Goal: Task Accomplishment & Management: Manage account settings

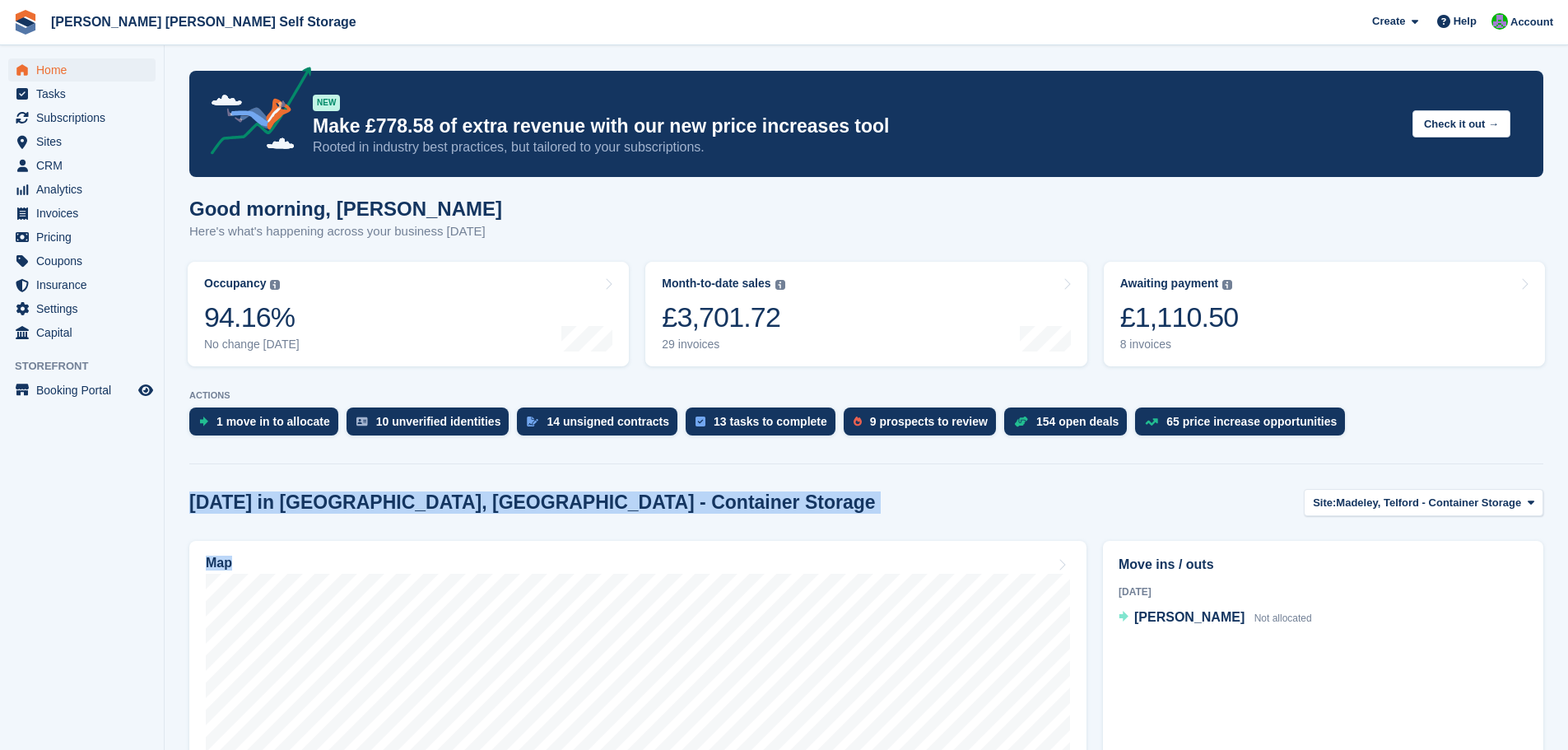
drag, startPoint x: 193, startPoint y: 503, endPoint x: 623, endPoint y: 510, distance: 430.1
click at [624, 510] on div "Today in Madeley, Telford - Container Storage Site: Madeley, Telford - Containe…" at bounding box center [866, 502] width 1354 height 27
drag, startPoint x: 576, startPoint y: 506, endPoint x: 207, endPoint y: 487, distance: 369.5
click at [207, 487] on section "NEW Make £778.58 of extra revenue with our new price increases tool Rooted in i…" at bounding box center [866, 603] width 1404 height 1207
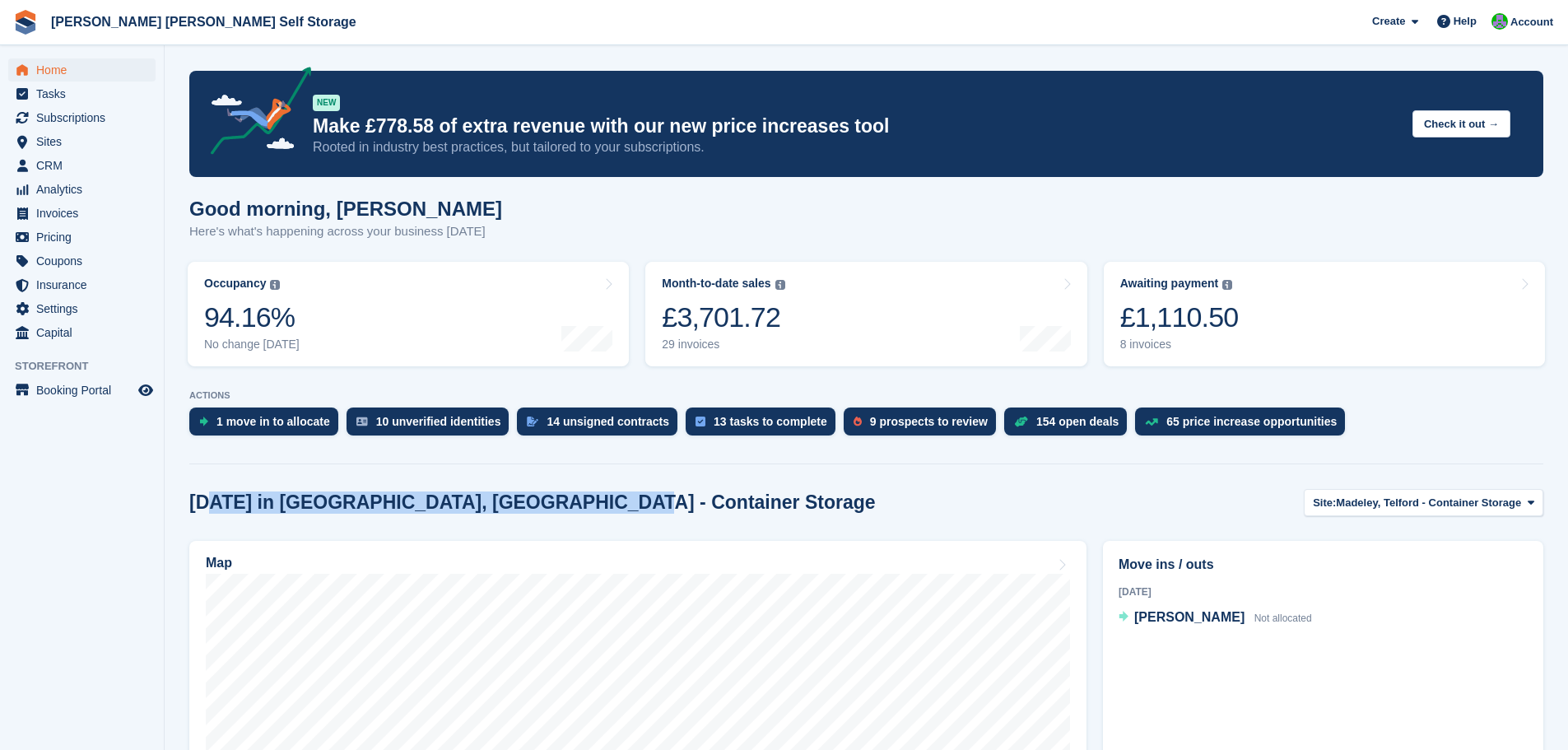
click at [207, 487] on section "NEW Make £778.58 of extra revenue with our new price increases tool Rooted in i…" at bounding box center [866, 603] width 1404 height 1207
drag, startPoint x: 194, startPoint y: 504, endPoint x: 610, endPoint y: 502, distance: 416.0
click at [610, 502] on div "Today in Madeley, Telford - Container Storage Site: Madeley, Telford - Containe…" at bounding box center [866, 502] width 1354 height 27
drag, startPoint x: 580, startPoint y: 504, endPoint x: 167, endPoint y: 483, distance: 413.5
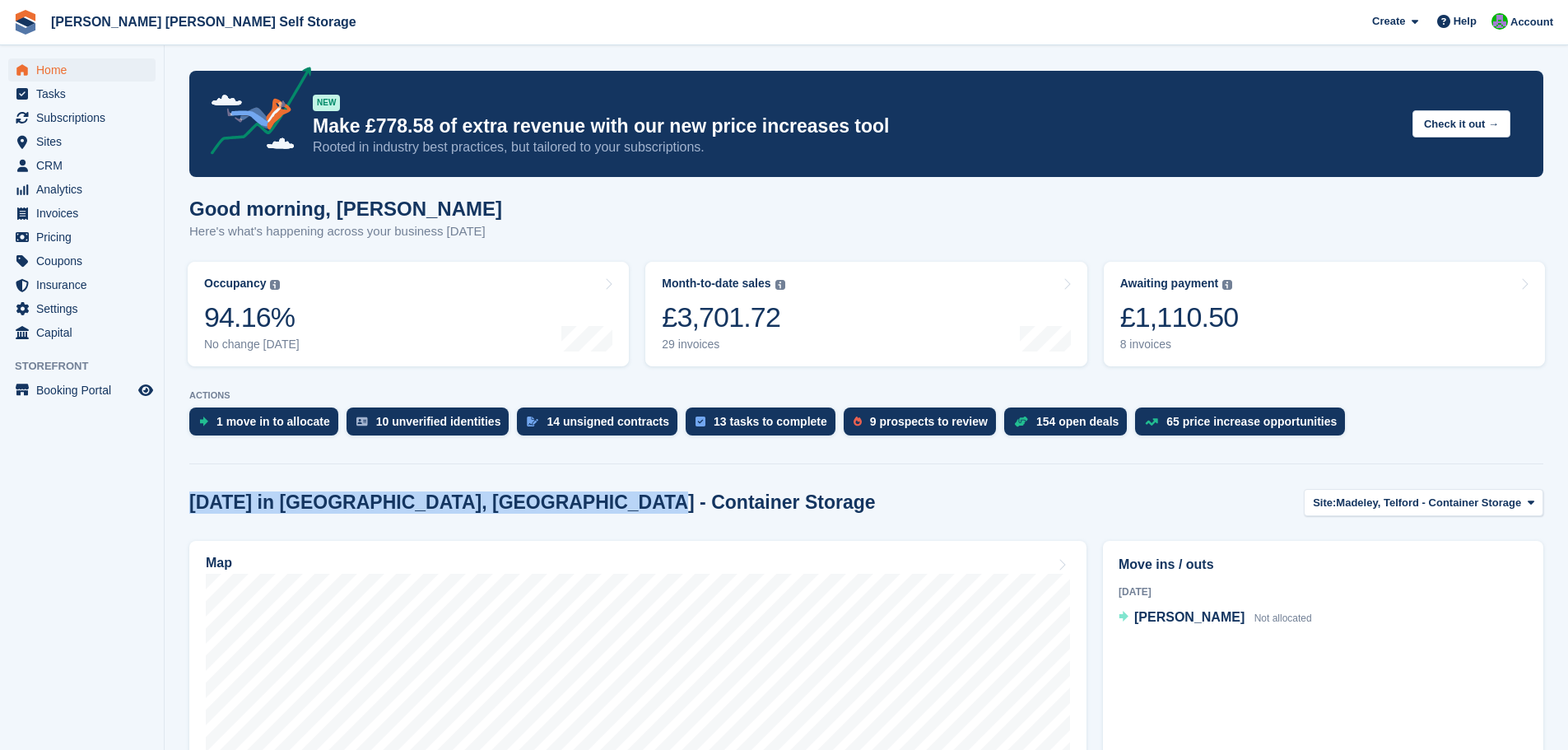
click at [167, 483] on section "NEW Make £778.58 of extra revenue with our new price increases tool Rooted in i…" at bounding box center [866, 603] width 1404 height 1207
click at [99, 504] on aside "Home Tasks Subscriptions Subscriptions Subscriptions Contracts Price increases …" at bounding box center [81, 379] width 163 height 668
drag, startPoint x: 189, startPoint y: 500, endPoint x: 600, endPoint y: 522, distance: 411.6
click at [600, 522] on section "NEW Make £778.58 of extra revenue with our new price increases tool Rooted in i…" at bounding box center [866, 603] width 1404 height 1207
click at [623, 512] on div "Today in Madeley, Telford - Container Storage Site: Madeley, Telford - Containe…" at bounding box center [866, 502] width 1354 height 27
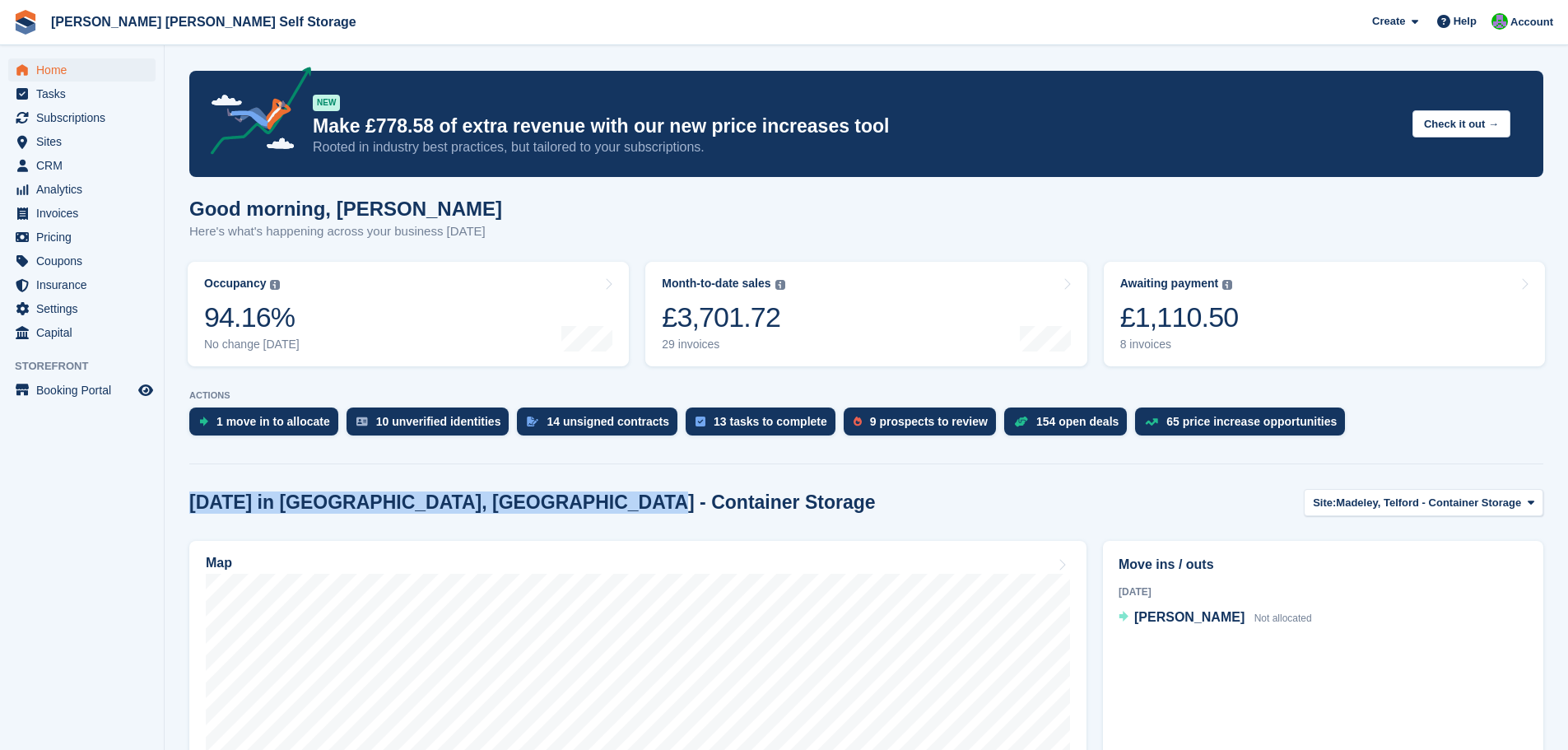
drag, startPoint x: 603, startPoint y: 512, endPoint x: 190, endPoint y: 490, distance: 413.6
click at [190, 490] on div "Today in Madeley, Telford - Container Storage Site: Madeley, Telford - Containe…" at bounding box center [866, 502] width 1354 height 27
click at [145, 499] on aside "Home Tasks Subscriptions Subscriptions Subscriptions Contracts Price increases …" at bounding box center [81, 379] width 163 height 668
drag, startPoint x: 190, startPoint y: 501, endPoint x: 614, endPoint y: 500, distance: 424.0
click at [614, 500] on div "Today in Madeley, Telford - Container Storage Site: Madeley, Telford - Containe…" at bounding box center [866, 502] width 1354 height 27
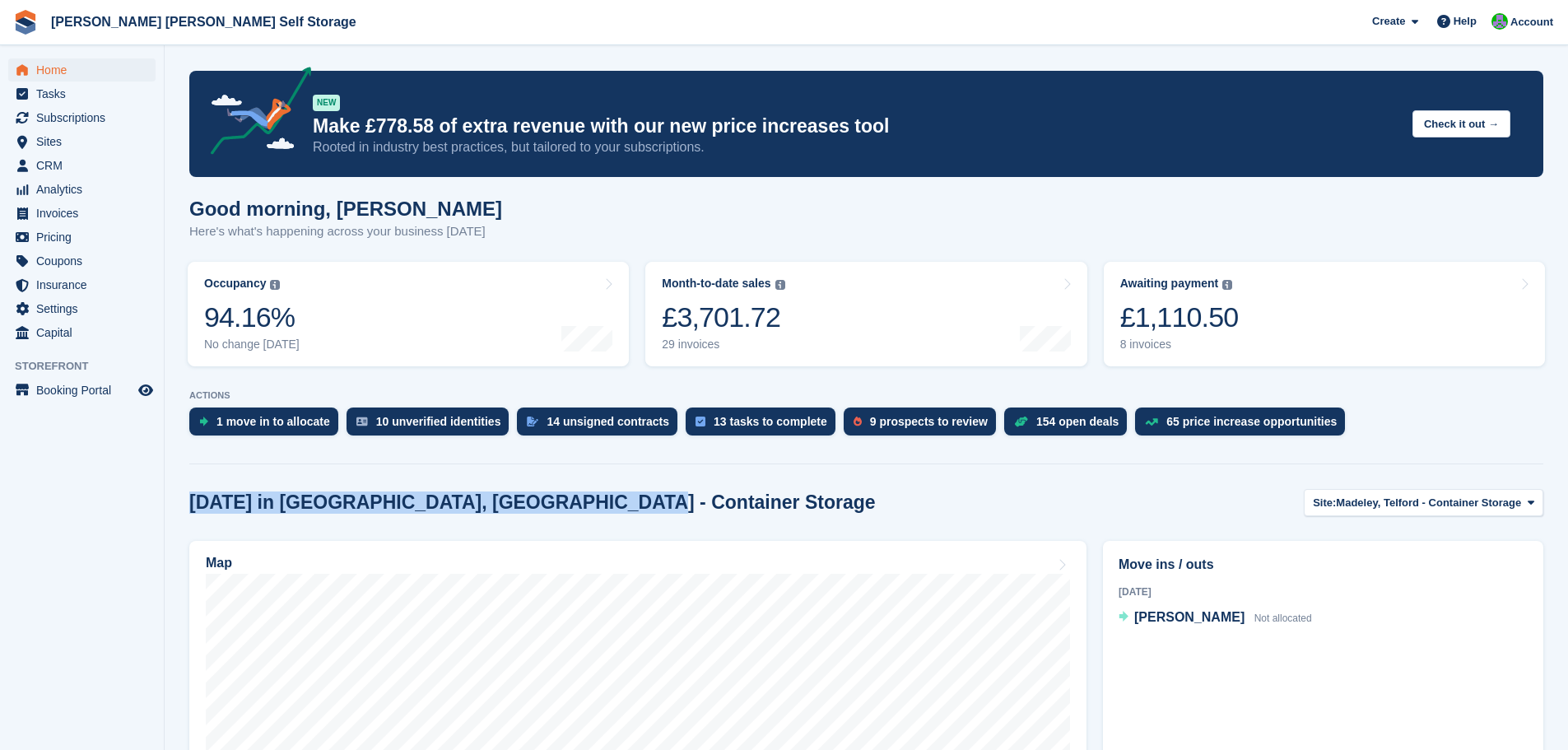
click at [614, 500] on div "Today in Madeley, Telford - Container Storage Site: Madeley, Telford - Containe…" at bounding box center [866, 502] width 1354 height 27
drag, startPoint x: 581, startPoint y: 505, endPoint x: 167, endPoint y: 480, distance: 414.8
click at [167, 480] on section "NEW Make £778.58 of extra revenue with our new price increases tool Rooted in i…" at bounding box center [866, 603] width 1404 height 1207
click at [151, 485] on aside "Home Tasks Subscriptions Subscriptions Subscriptions Contracts Price increases …" at bounding box center [81, 379] width 163 height 668
click at [54, 73] on span "Home" at bounding box center [85, 70] width 99 height 23
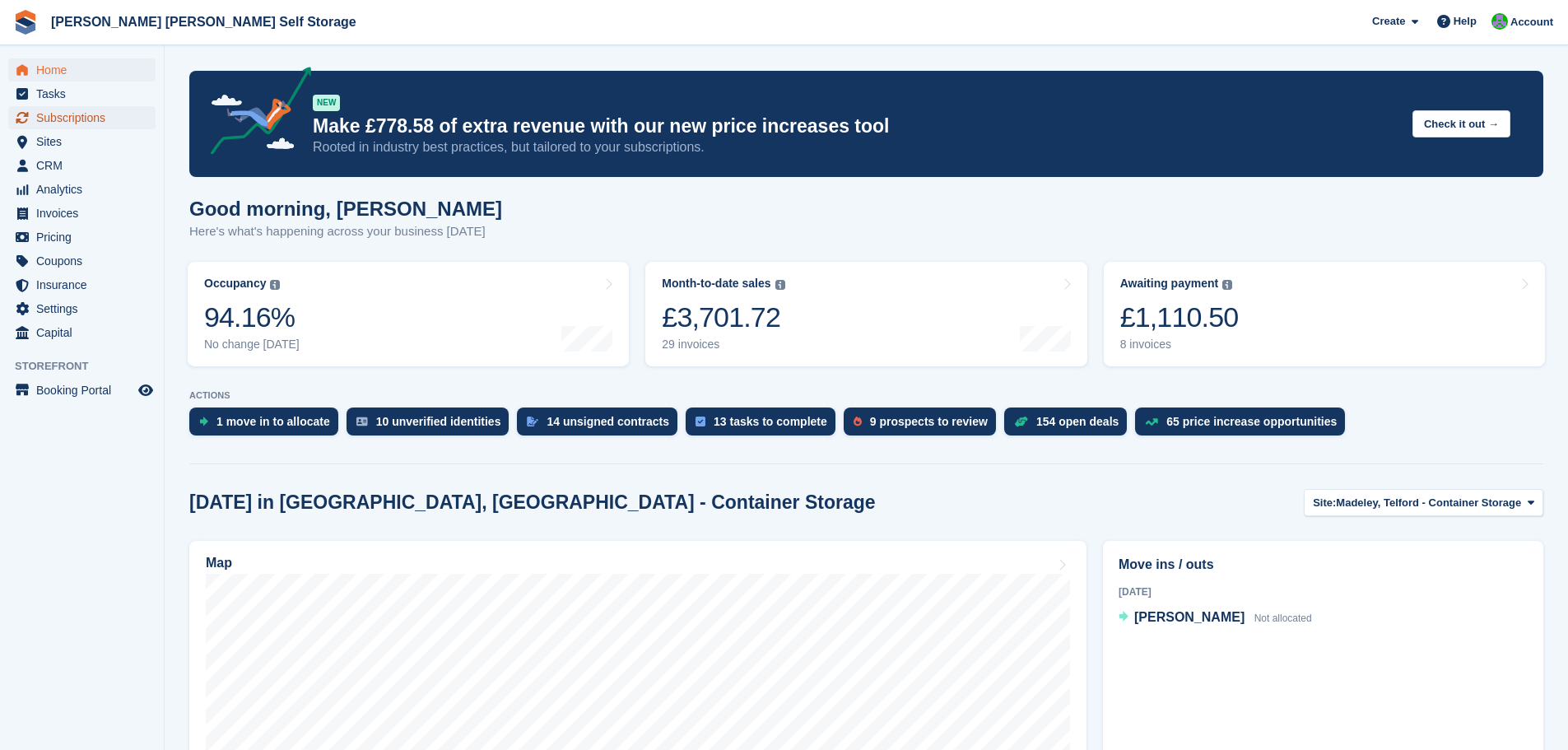
click at [87, 117] on span "Subscriptions" at bounding box center [85, 117] width 99 height 23
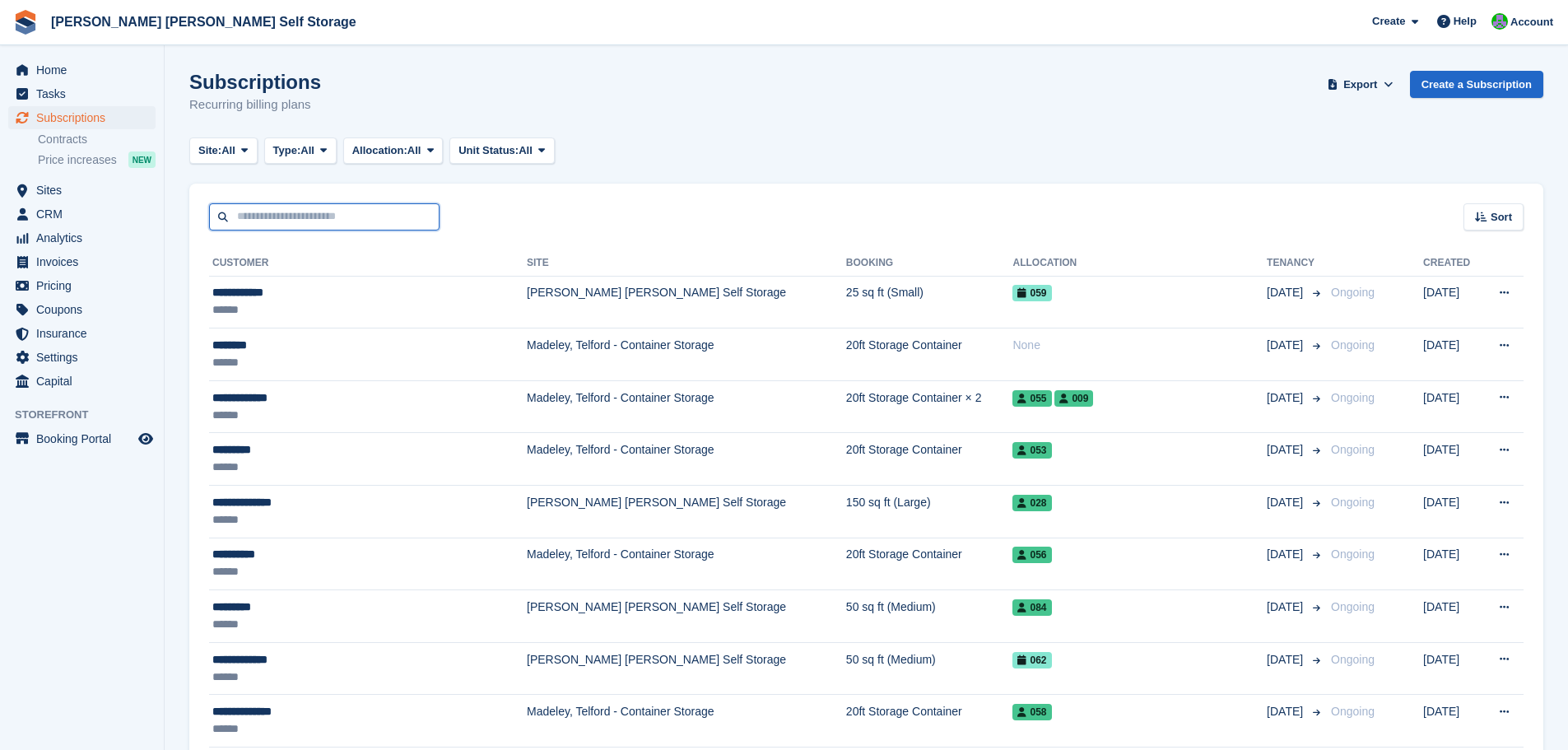
click at [336, 219] on input "text" at bounding box center [324, 217] width 231 height 27
type input "********"
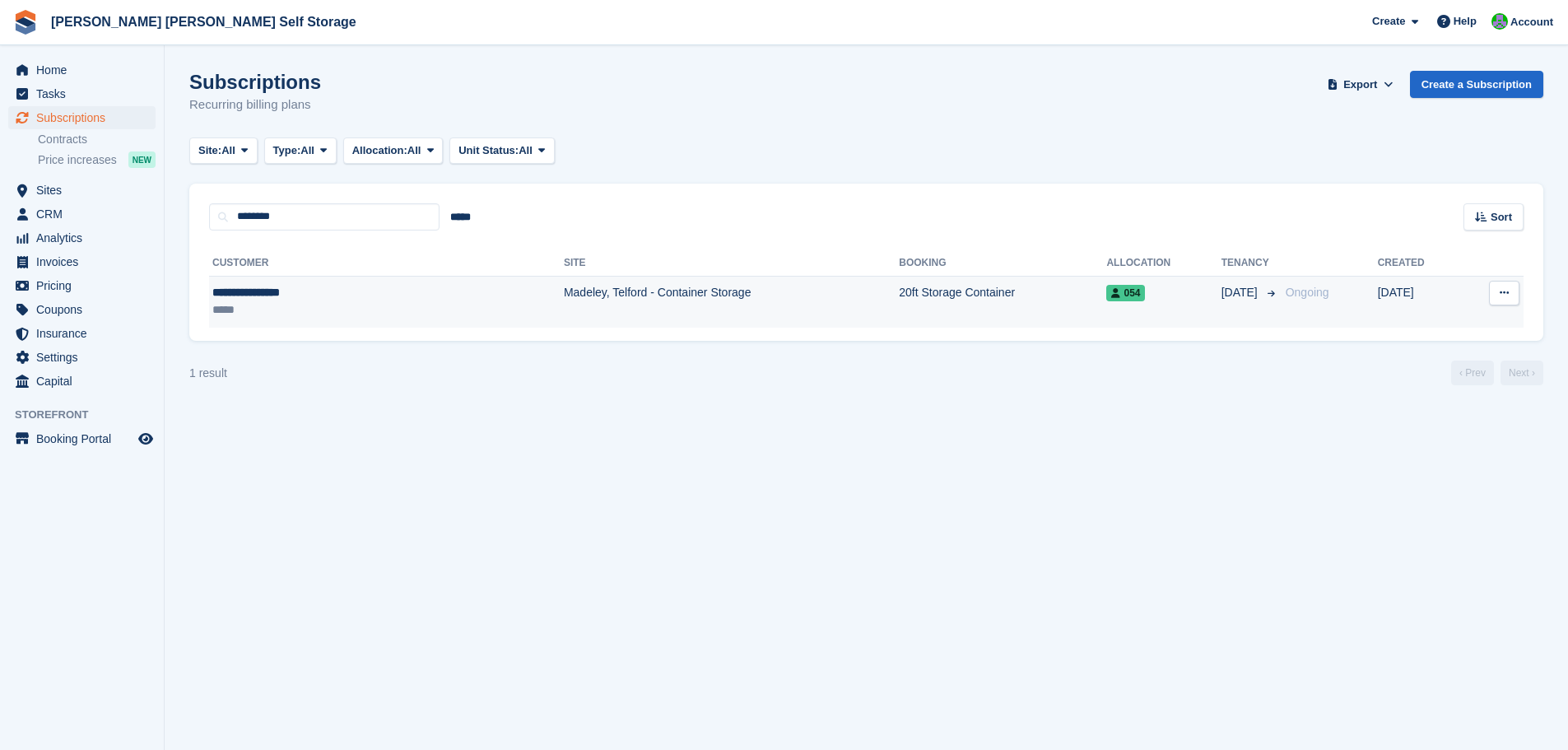
click at [273, 294] on div "**********" at bounding box center [309, 293] width 195 height 17
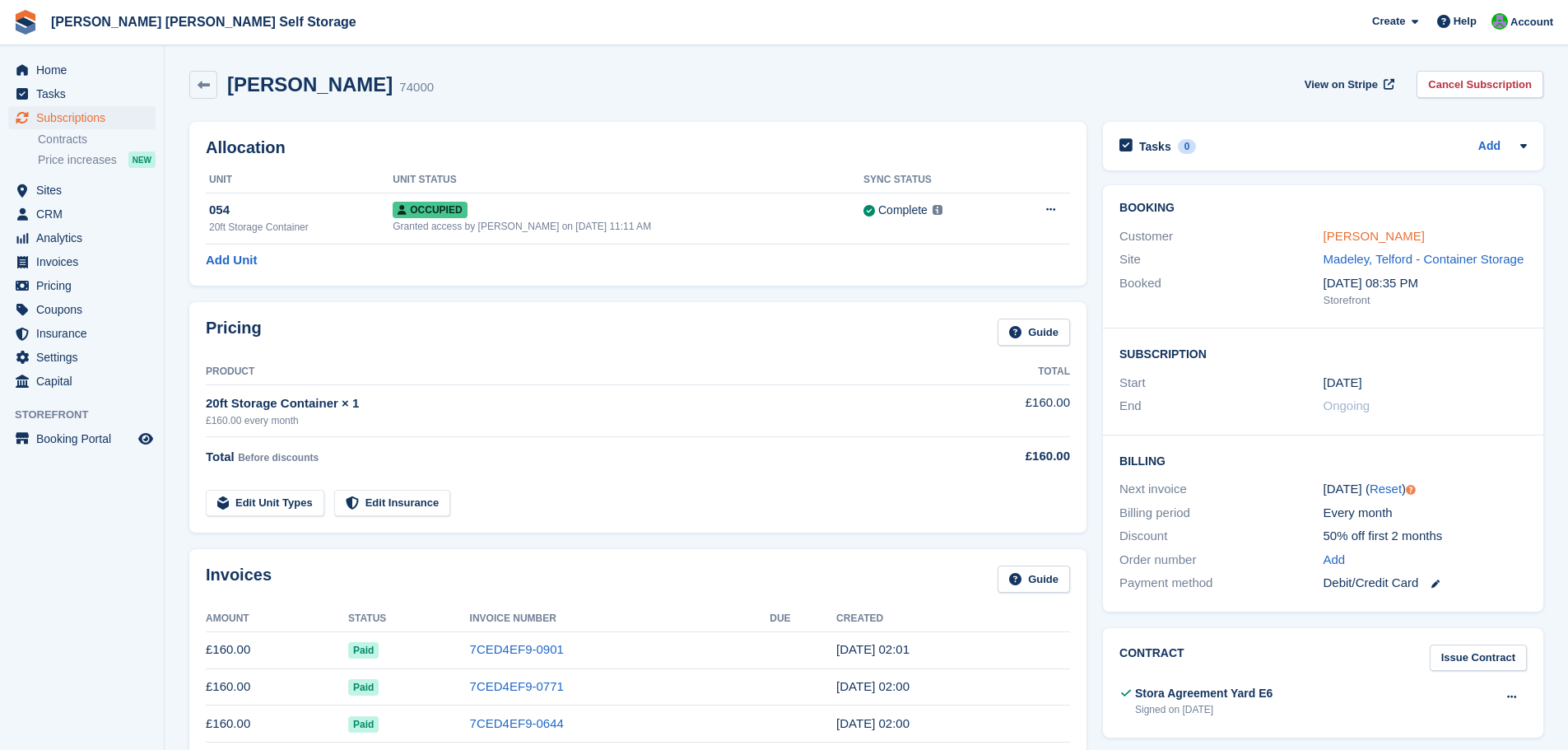
click at [1377, 233] on link "Richard Garrison" at bounding box center [1374, 236] width 101 height 14
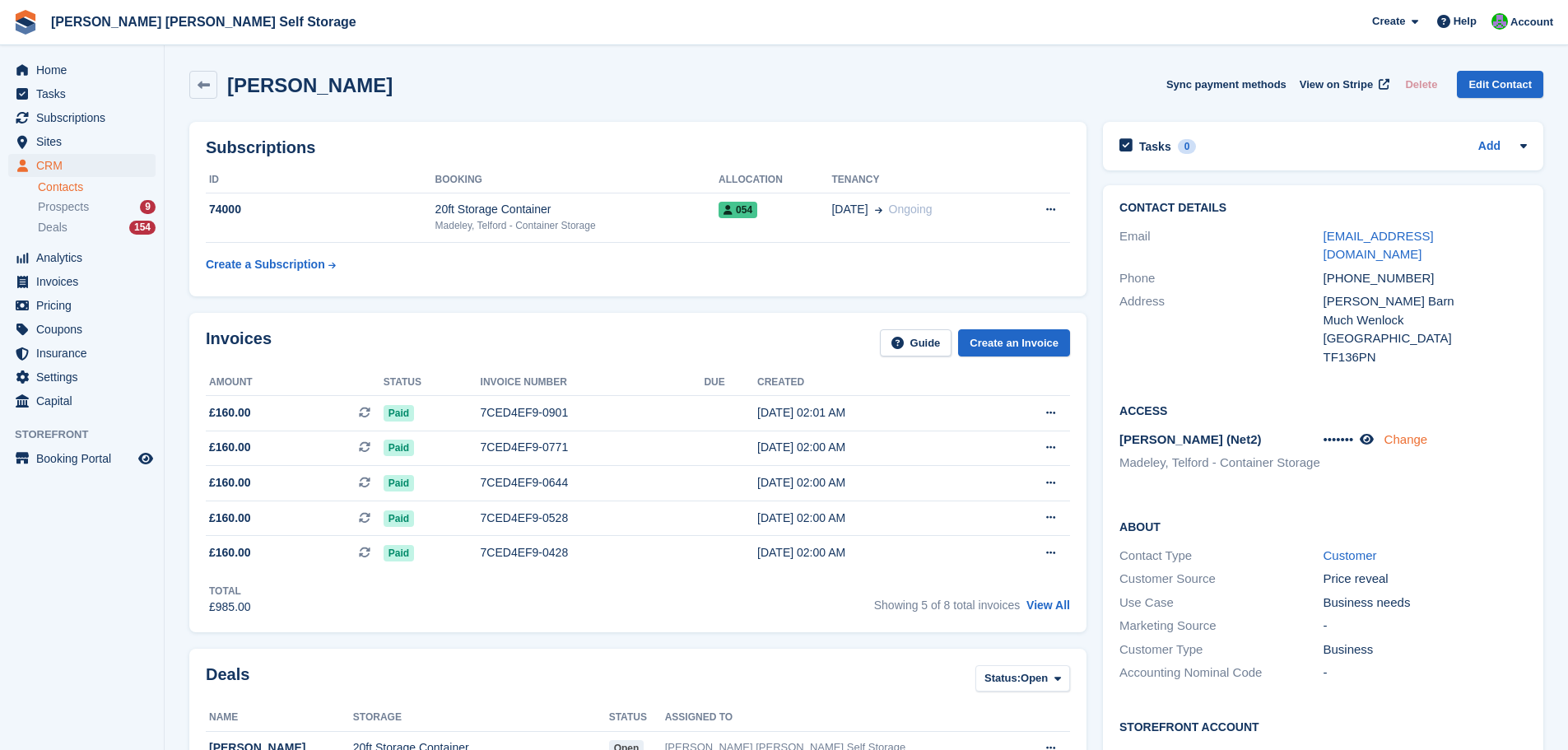
click at [1423, 432] on link "Change" at bounding box center [1406, 439] width 44 height 14
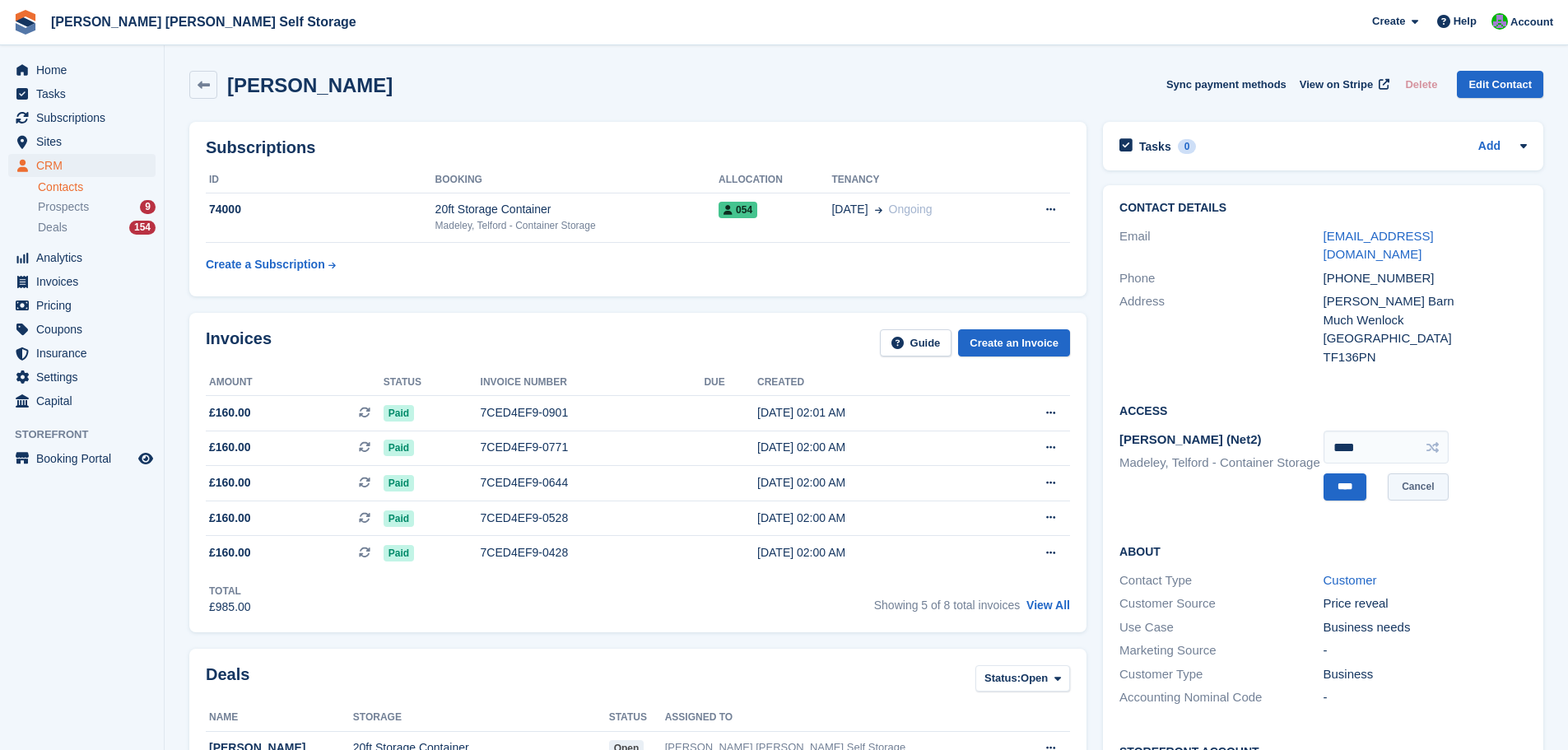
click at [1427, 475] on link "Cancel" at bounding box center [1418, 486] width 60 height 27
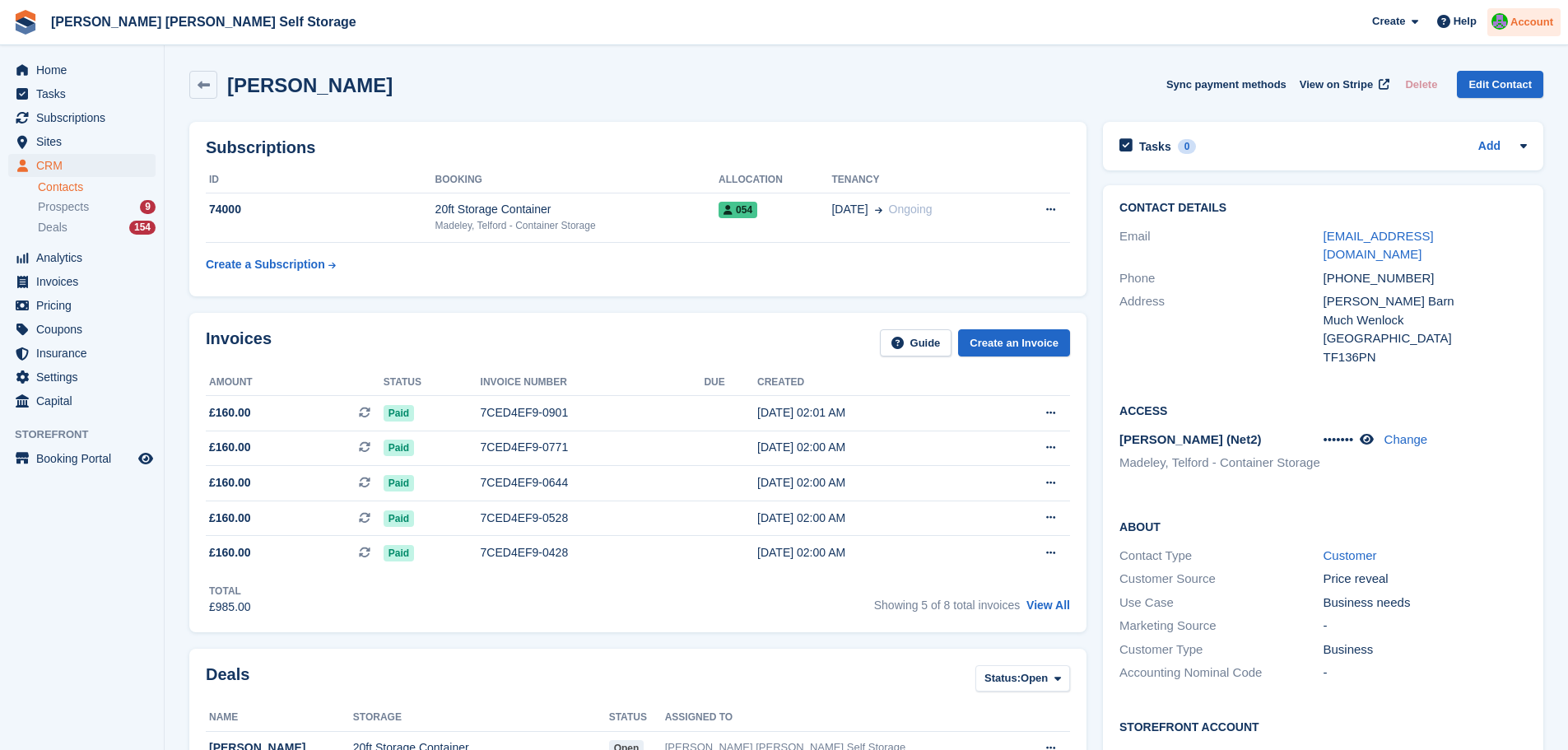
click at [1534, 29] on span "Account" at bounding box center [1531, 22] width 43 height 17
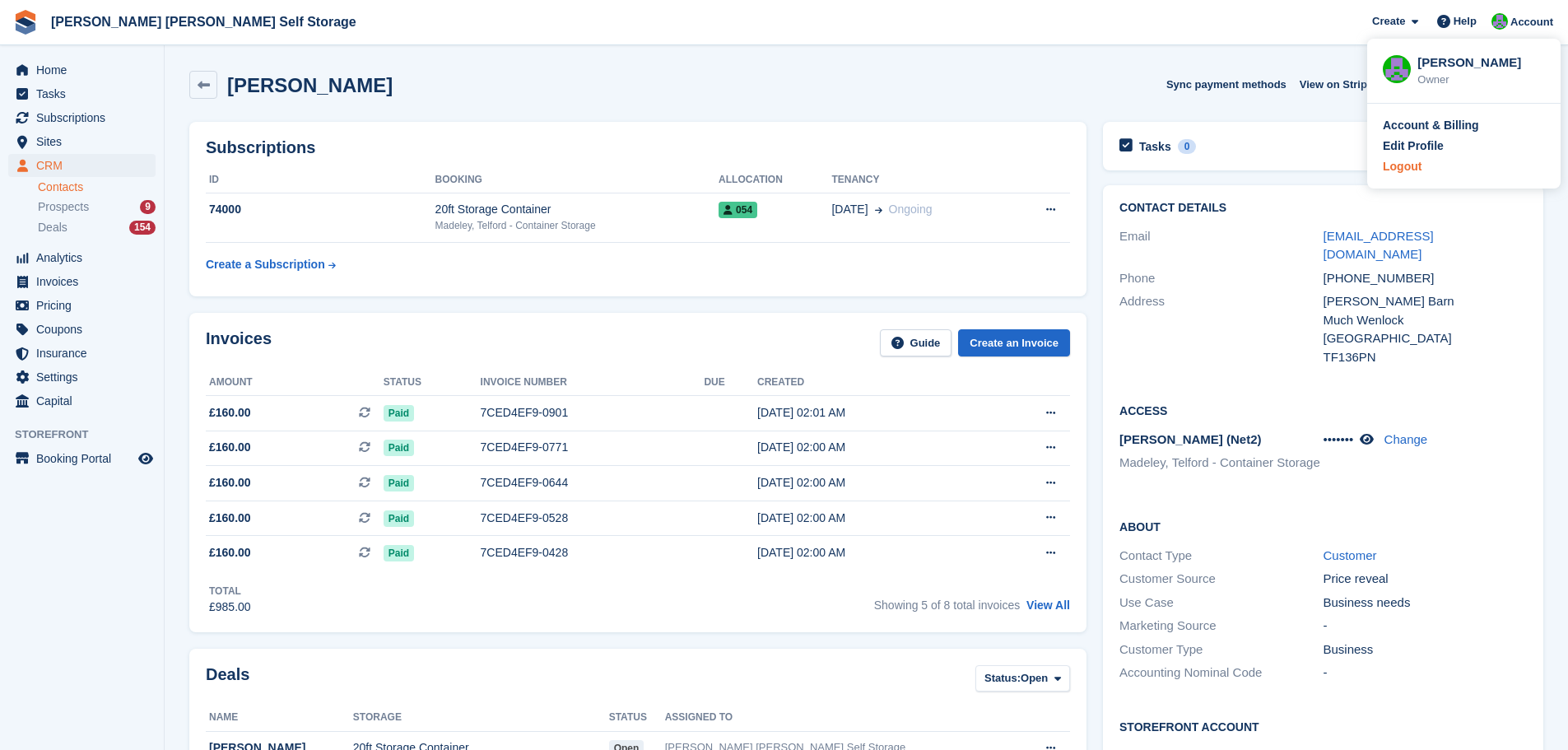
click at [1406, 170] on div "Logout" at bounding box center [1402, 167] width 38 height 17
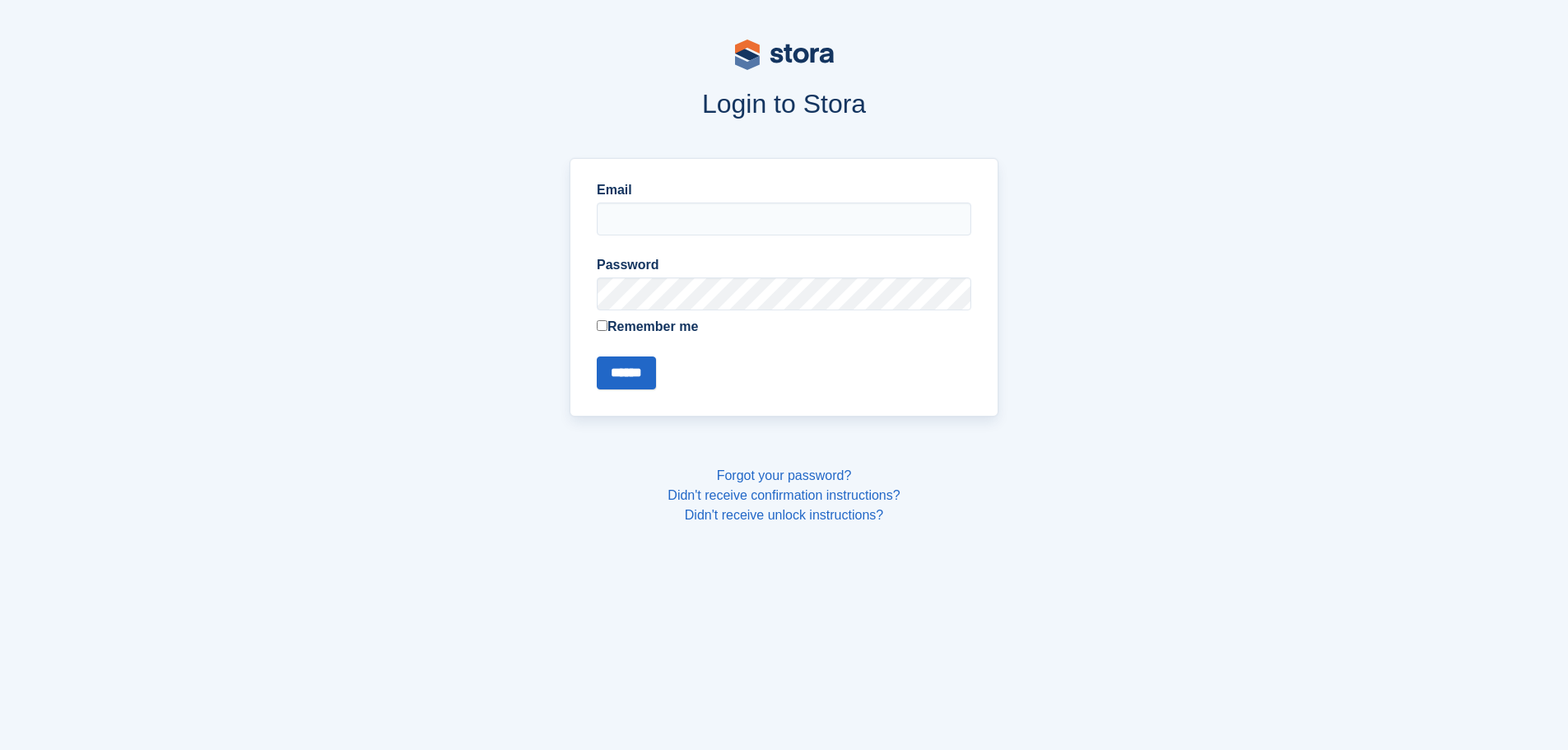
type input "**********"
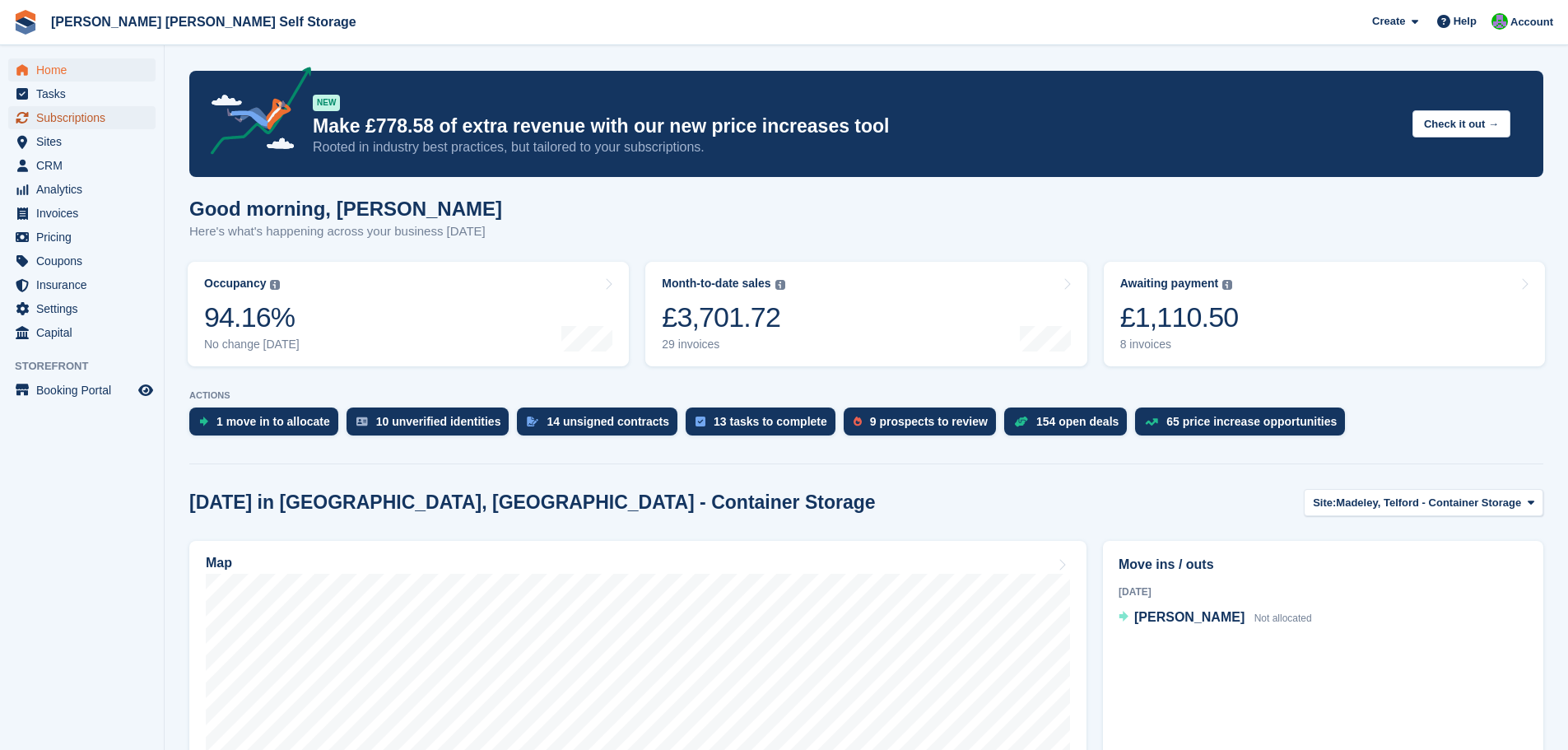
click at [54, 116] on span "Subscriptions" at bounding box center [85, 117] width 99 height 23
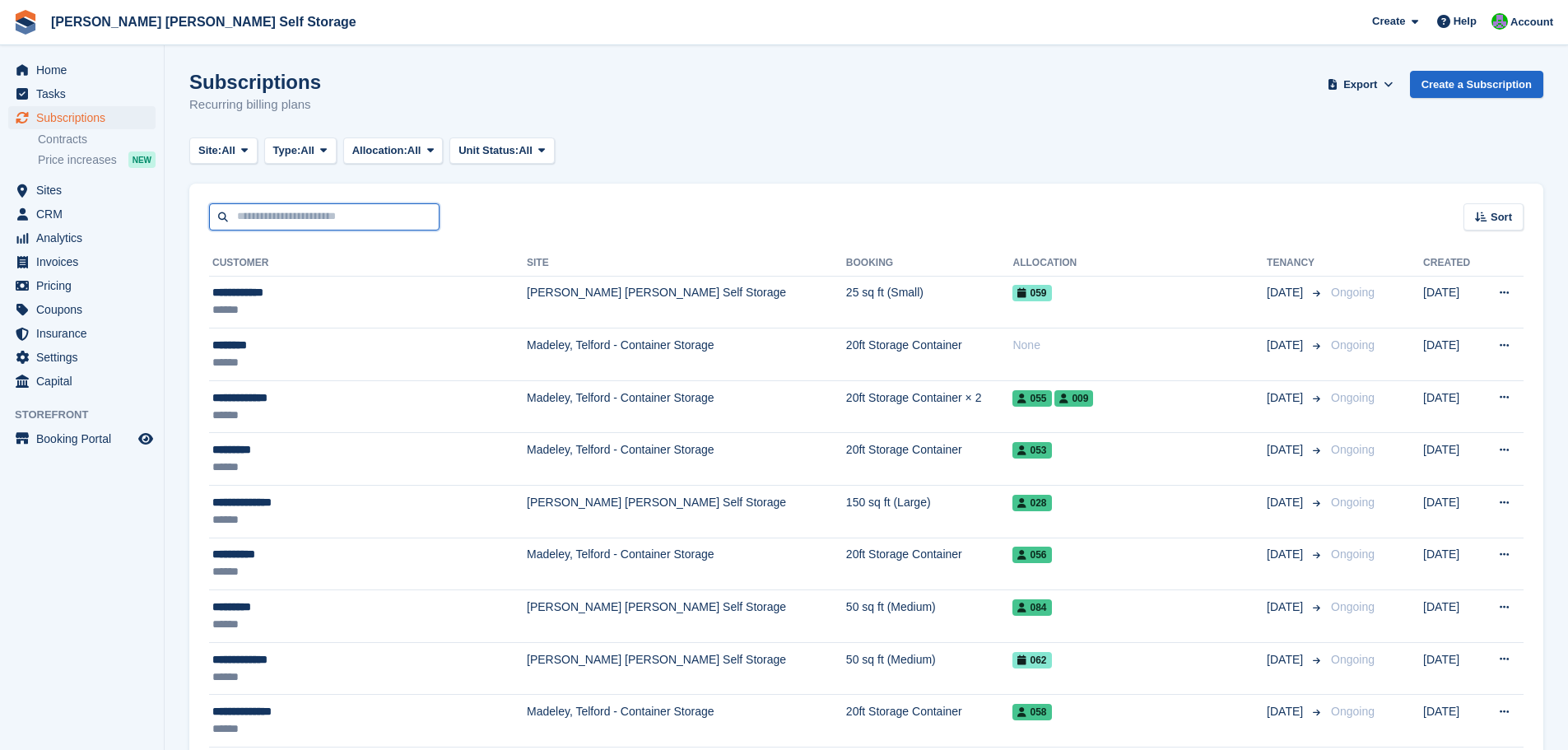
click at [271, 219] on input "text" at bounding box center [324, 217] width 231 height 27
type input "********"
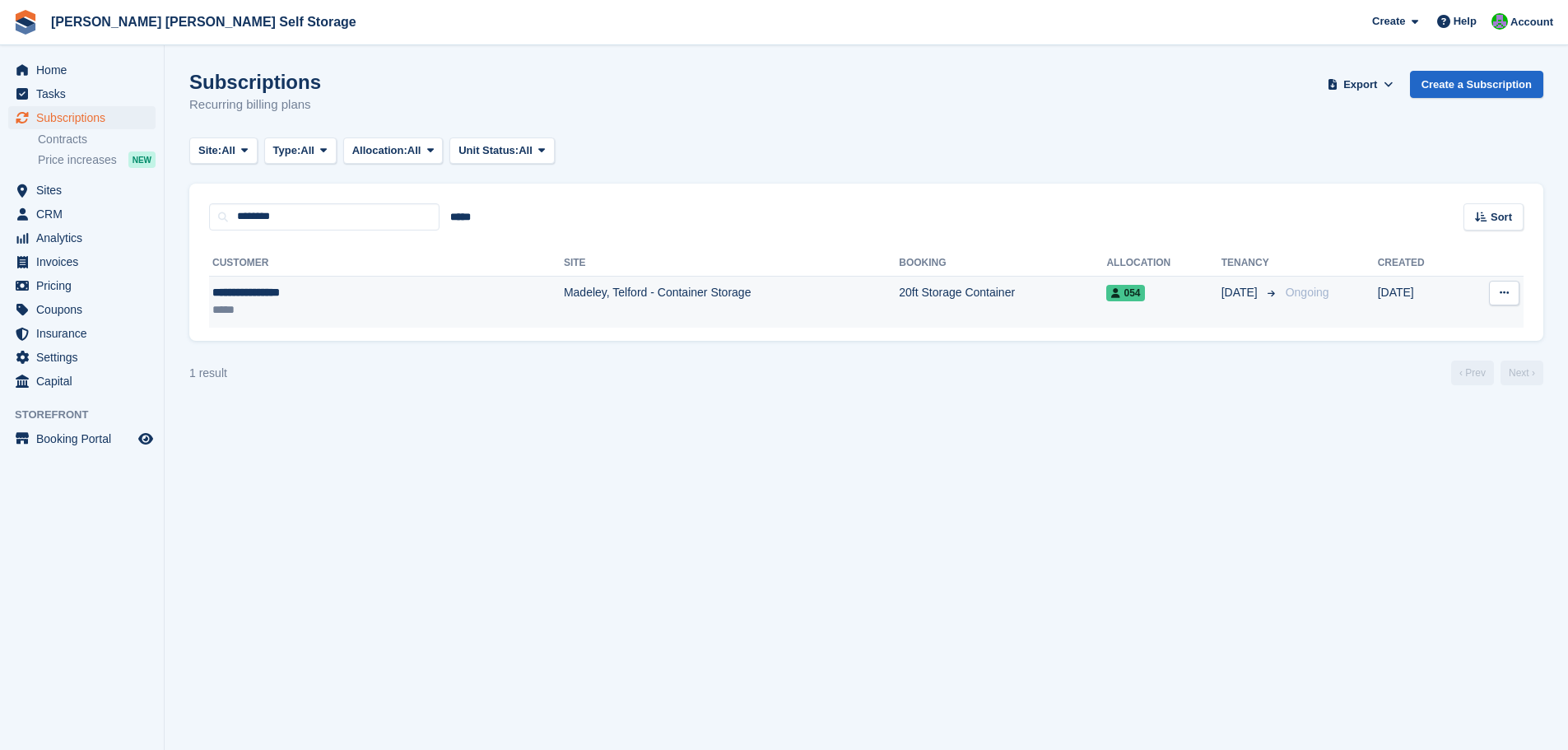
click at [281, 293] on div "**********" at bounding box center [309, 293] width 195 height 17
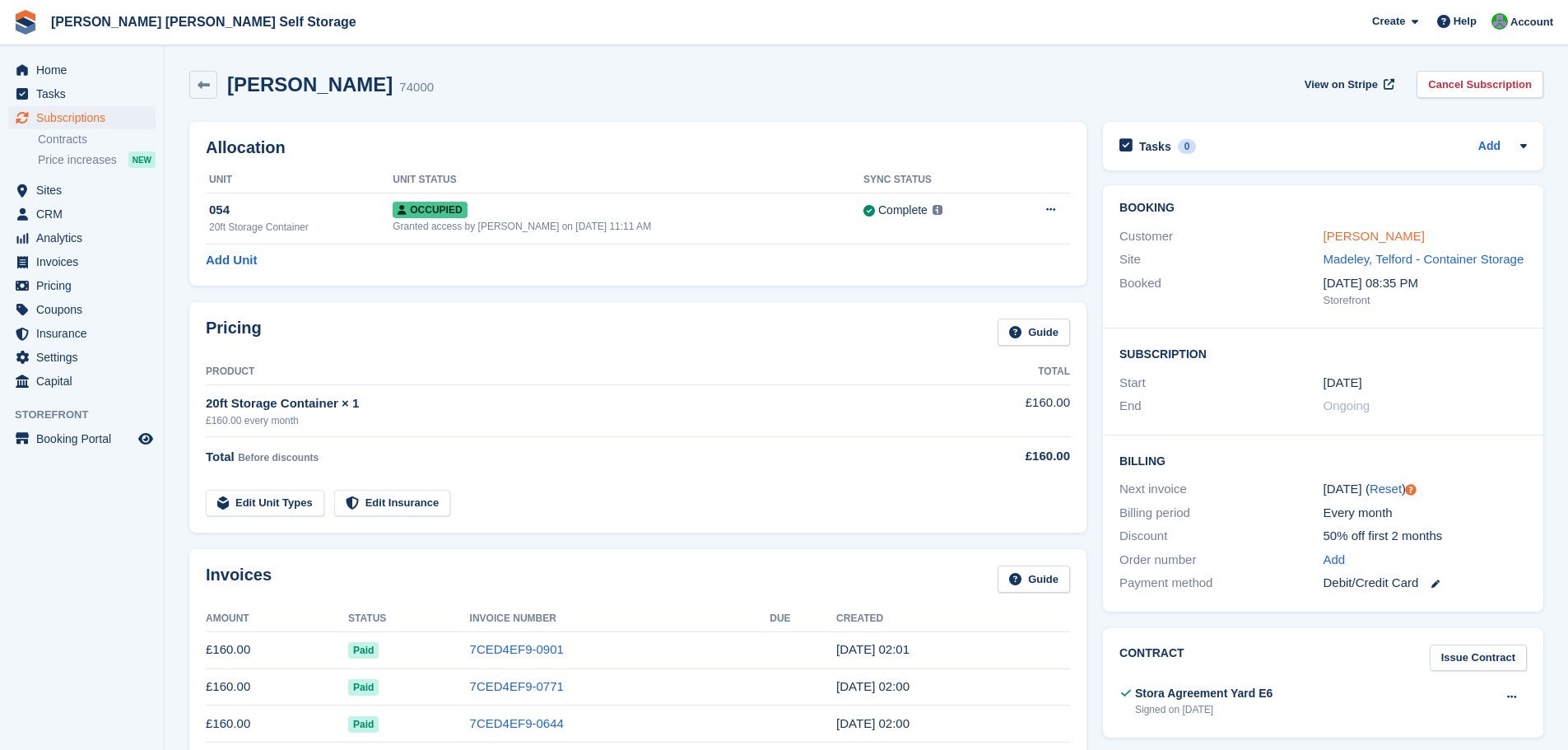
click at [1383, 234] on link "[PERSON_NAME]" at bounding box center [1374, 236] width 101 height 14
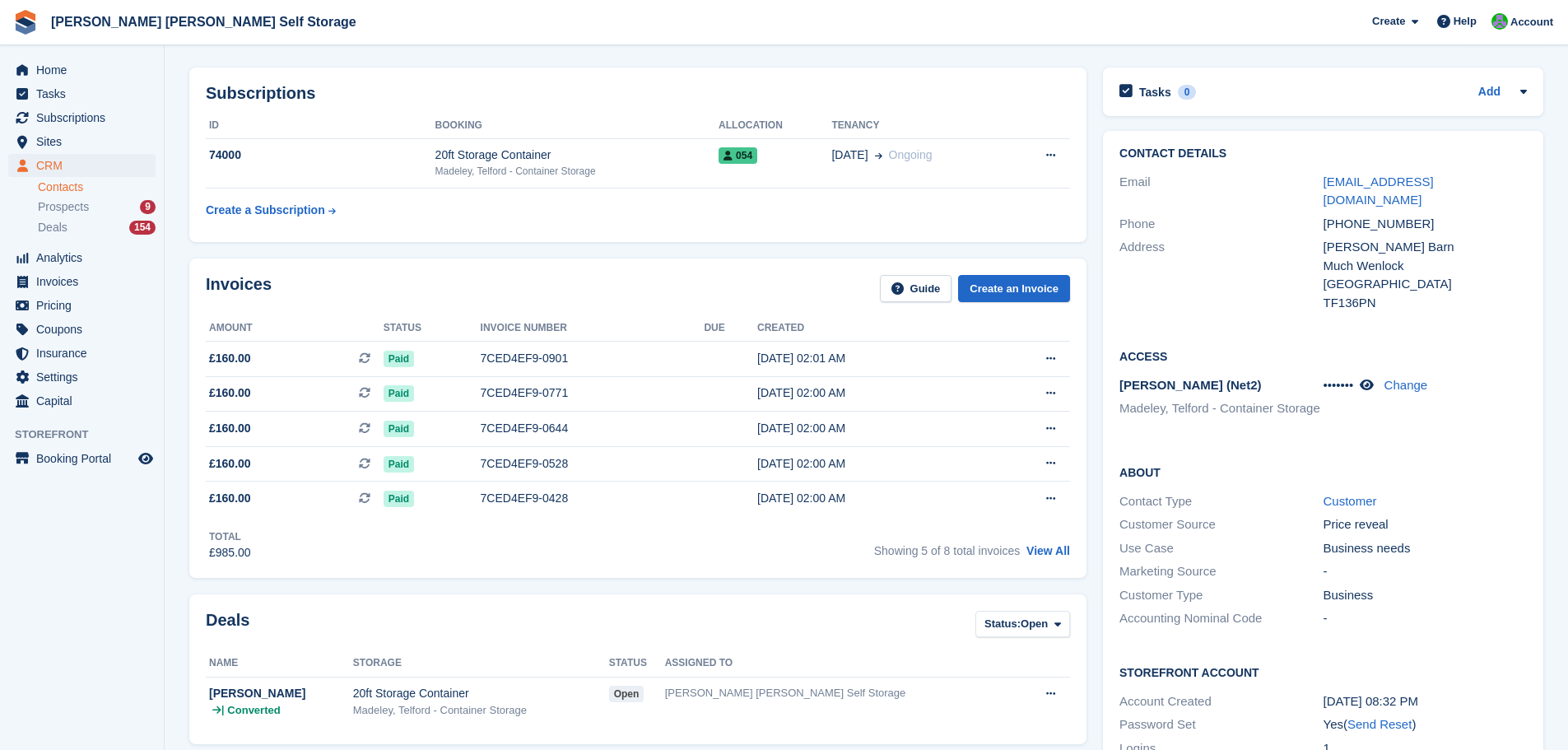
scroll to position [64, 0]
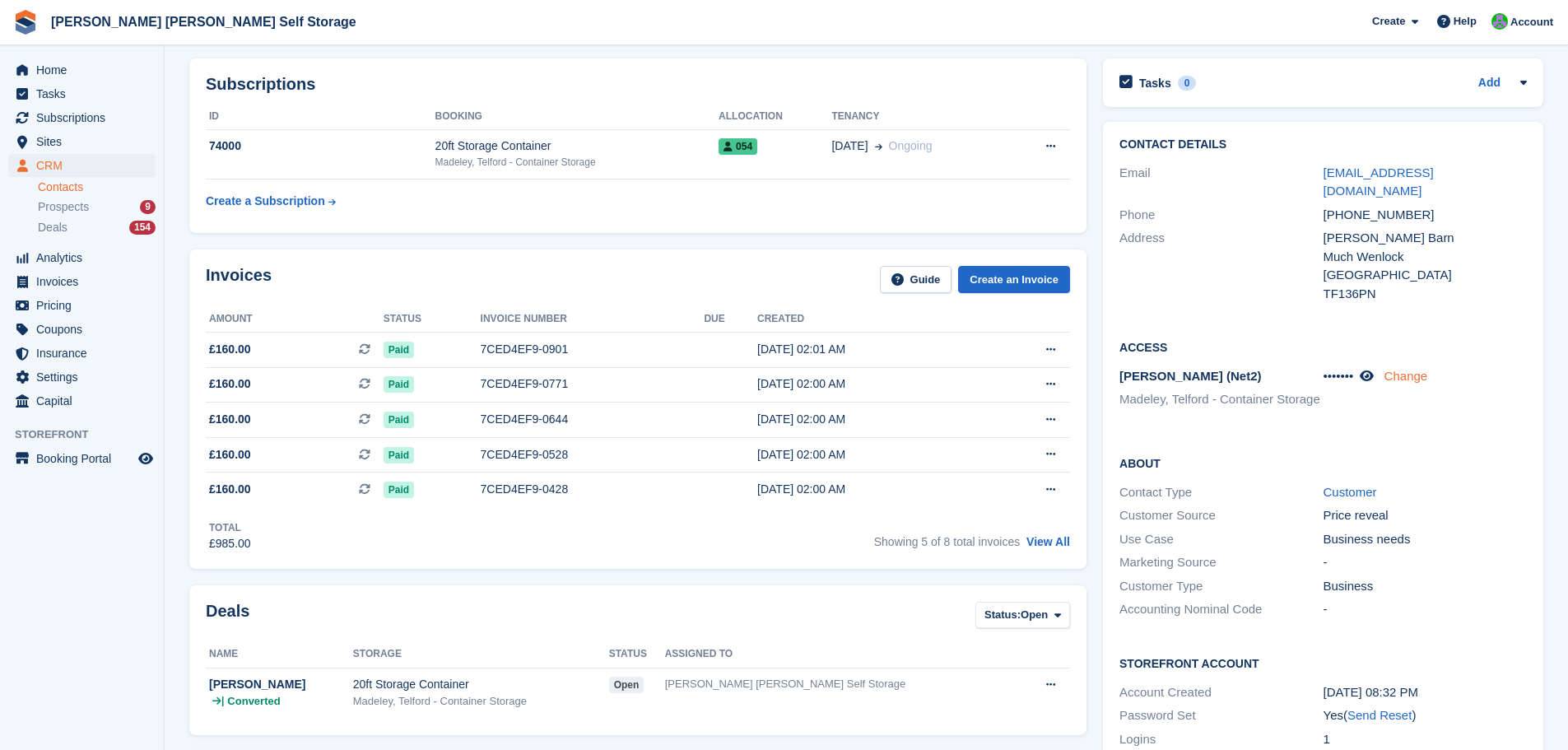
click at [1423, 369] on link "Change" at bounding box center [1406, 376] width 44 height 14
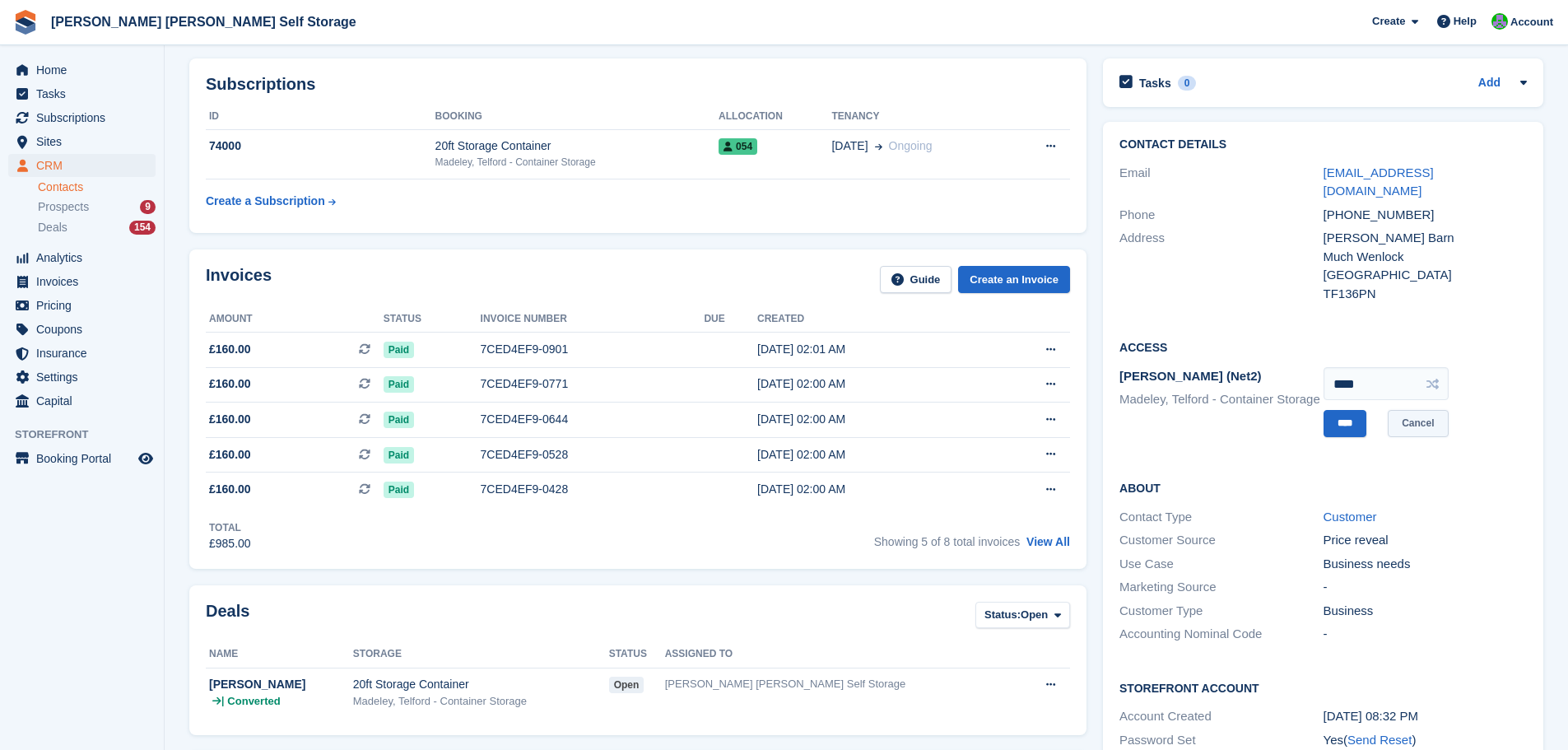
click at [1434, 417] on link "Cancel" at bounding box center [1418, 423] width 60 height 27
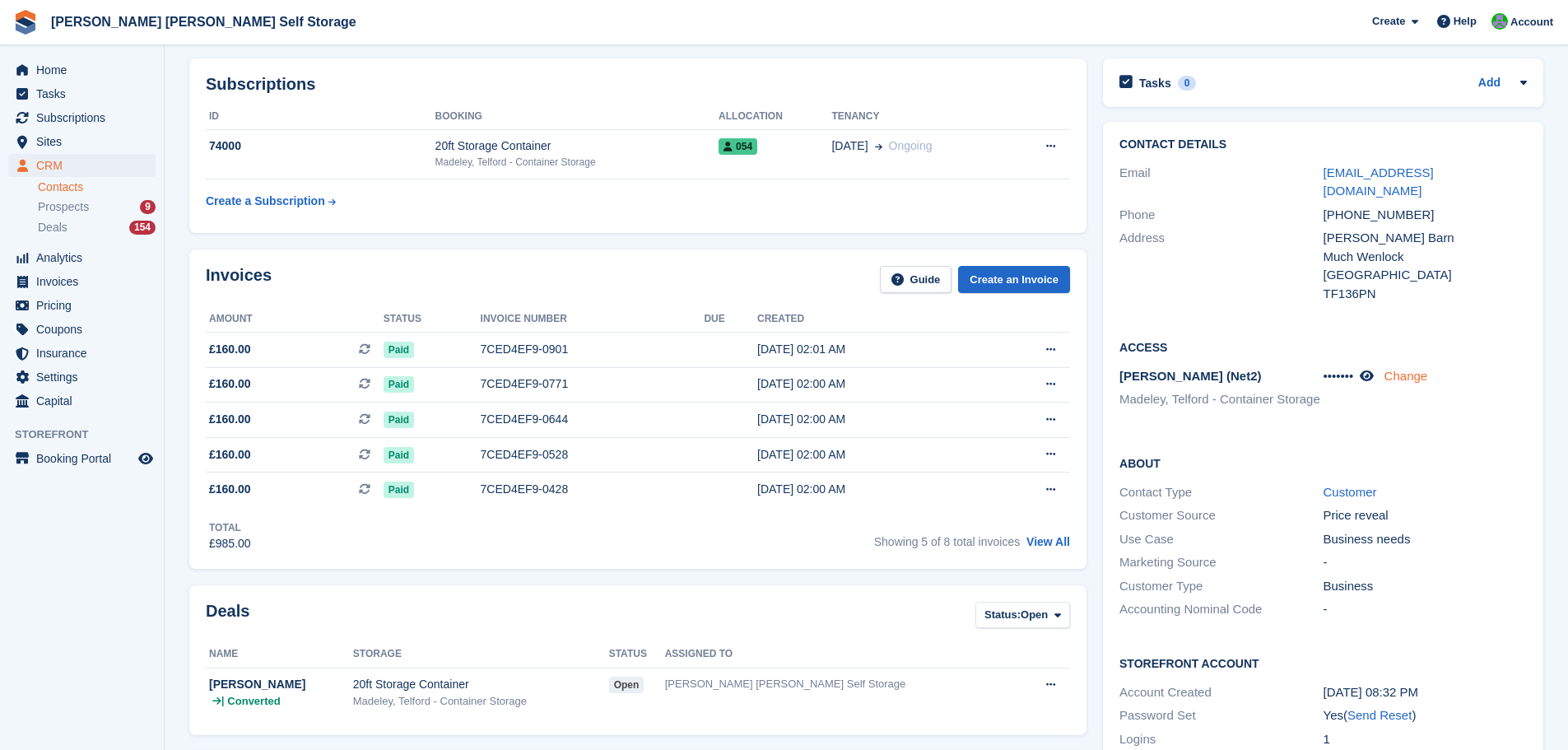
click at [1420, 369] on link "Change" at bounding box center [1406, 376] width 44 height 14
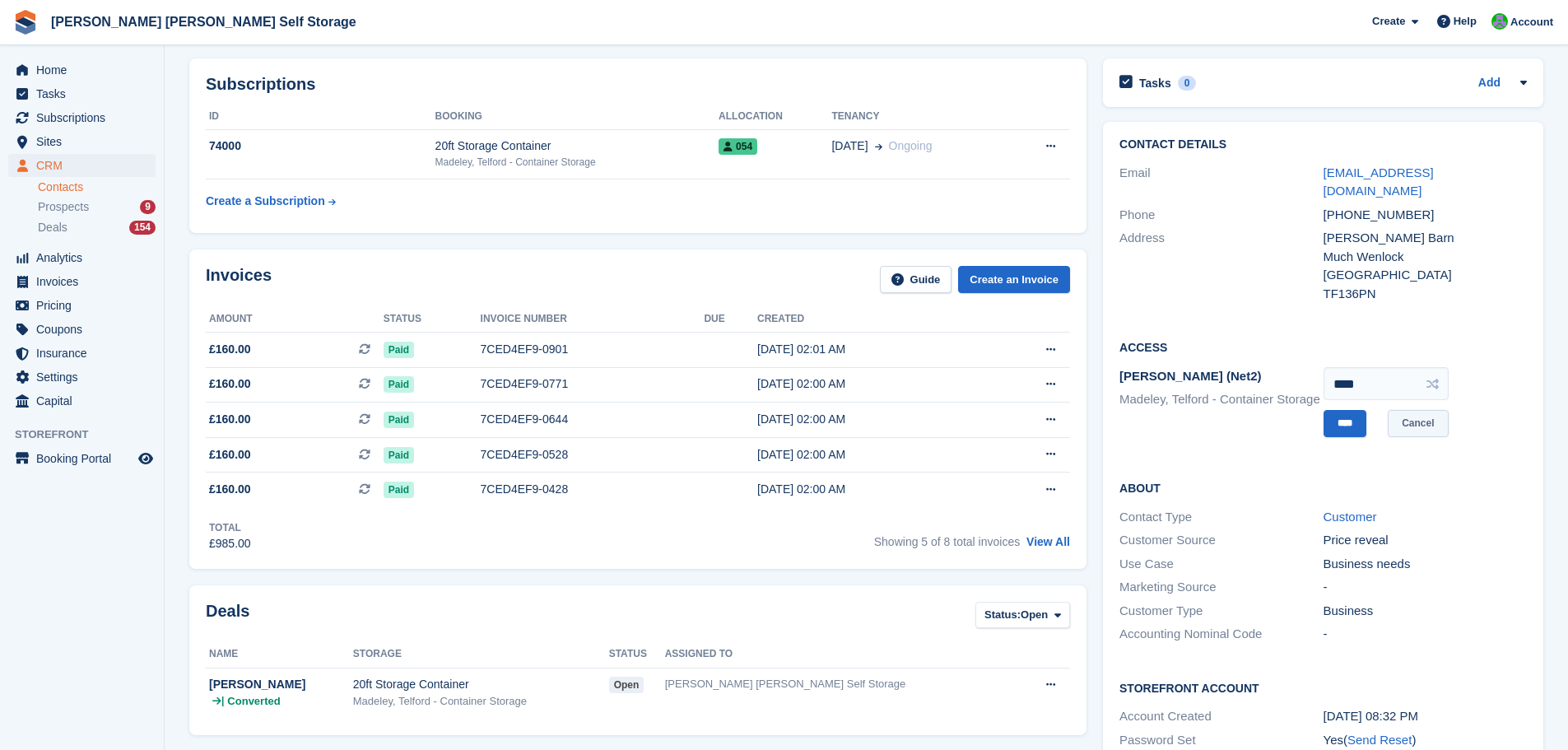
click at [1431, 410] on link "Cancel" at bounding box center [1418, 423] width 60 height 27
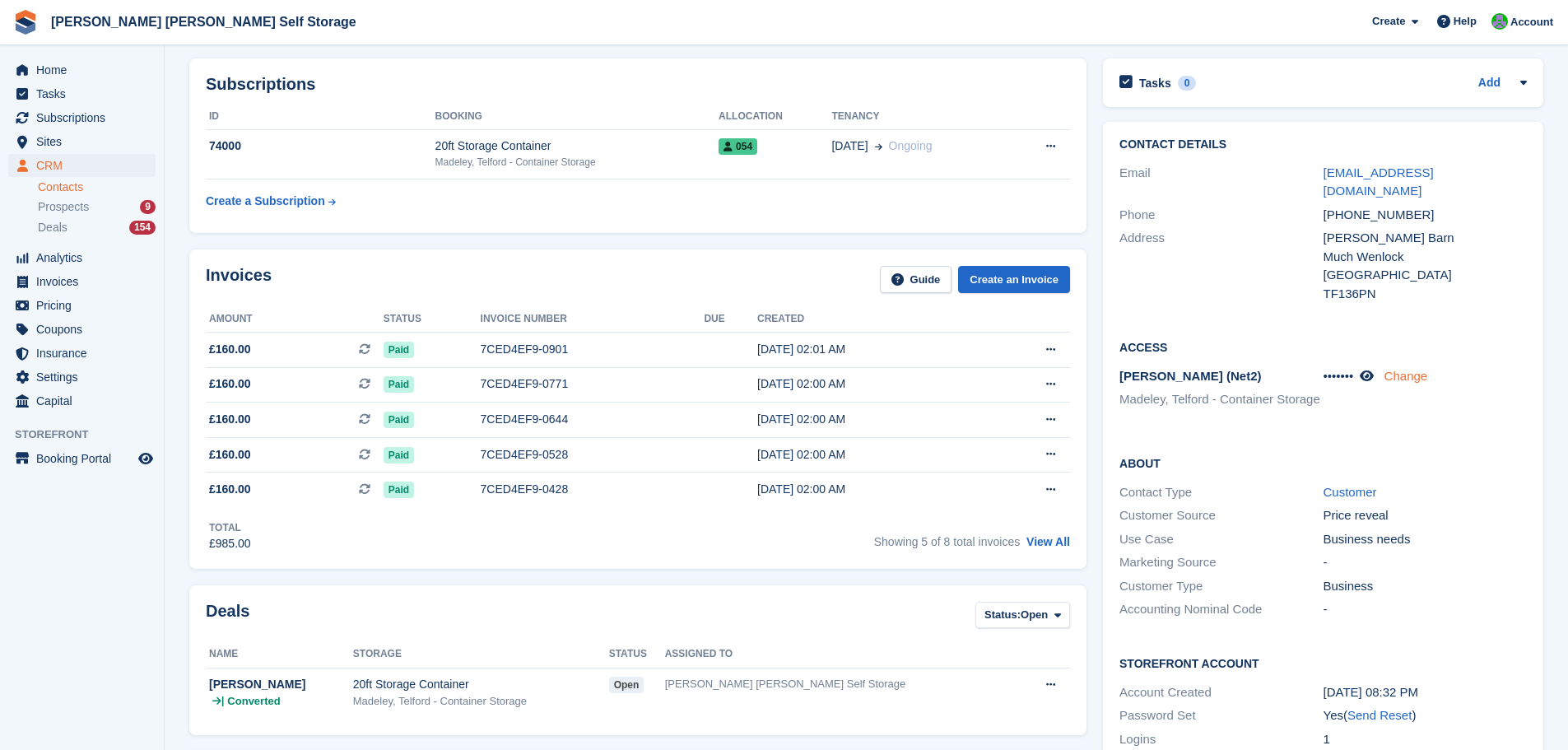
click at [1418, 369] on link "Change" at bounding box center [1406, 376] width 44 height 14
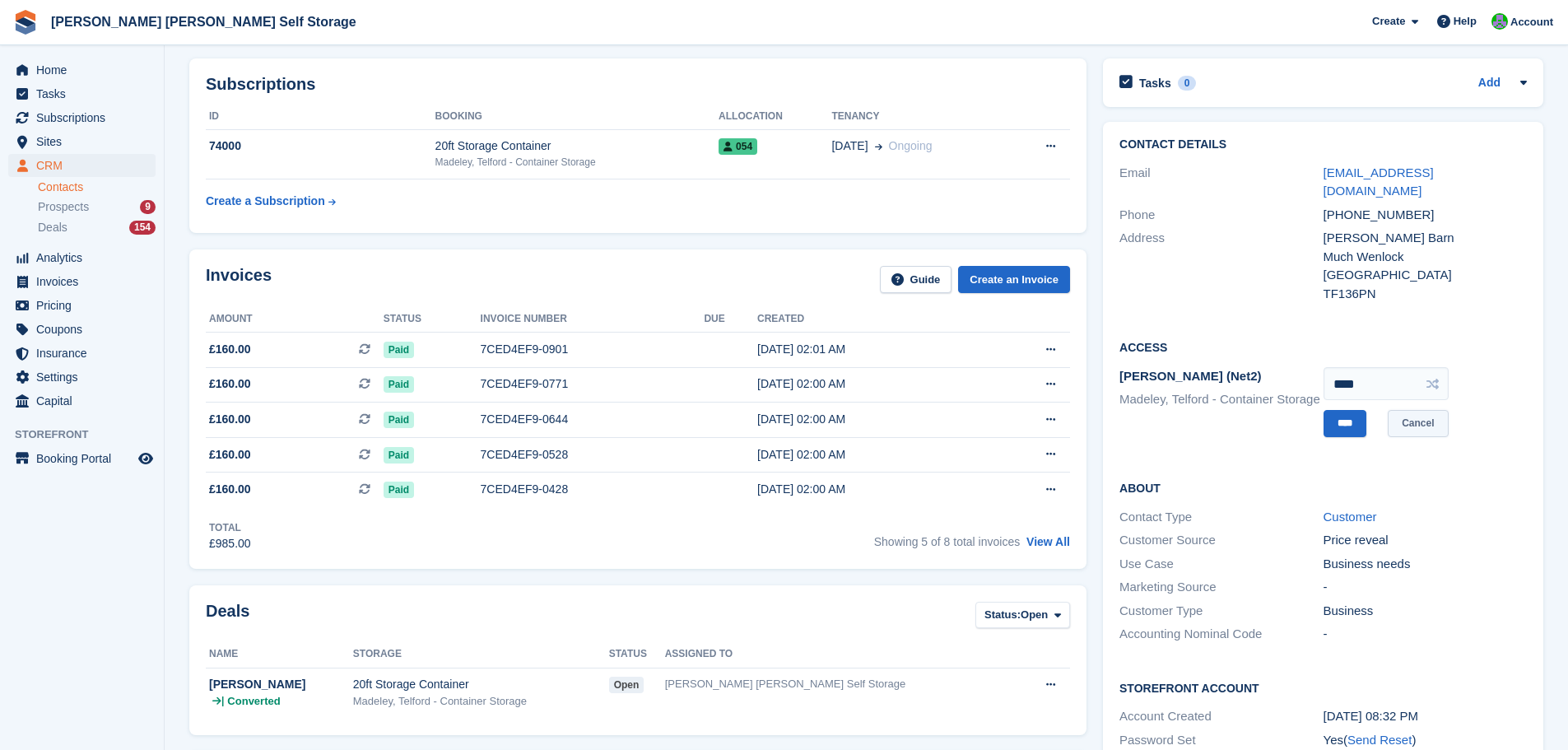
click at [1428, 411] on link "Cancel" at bounding box center [1418, 423] width 60 height 27
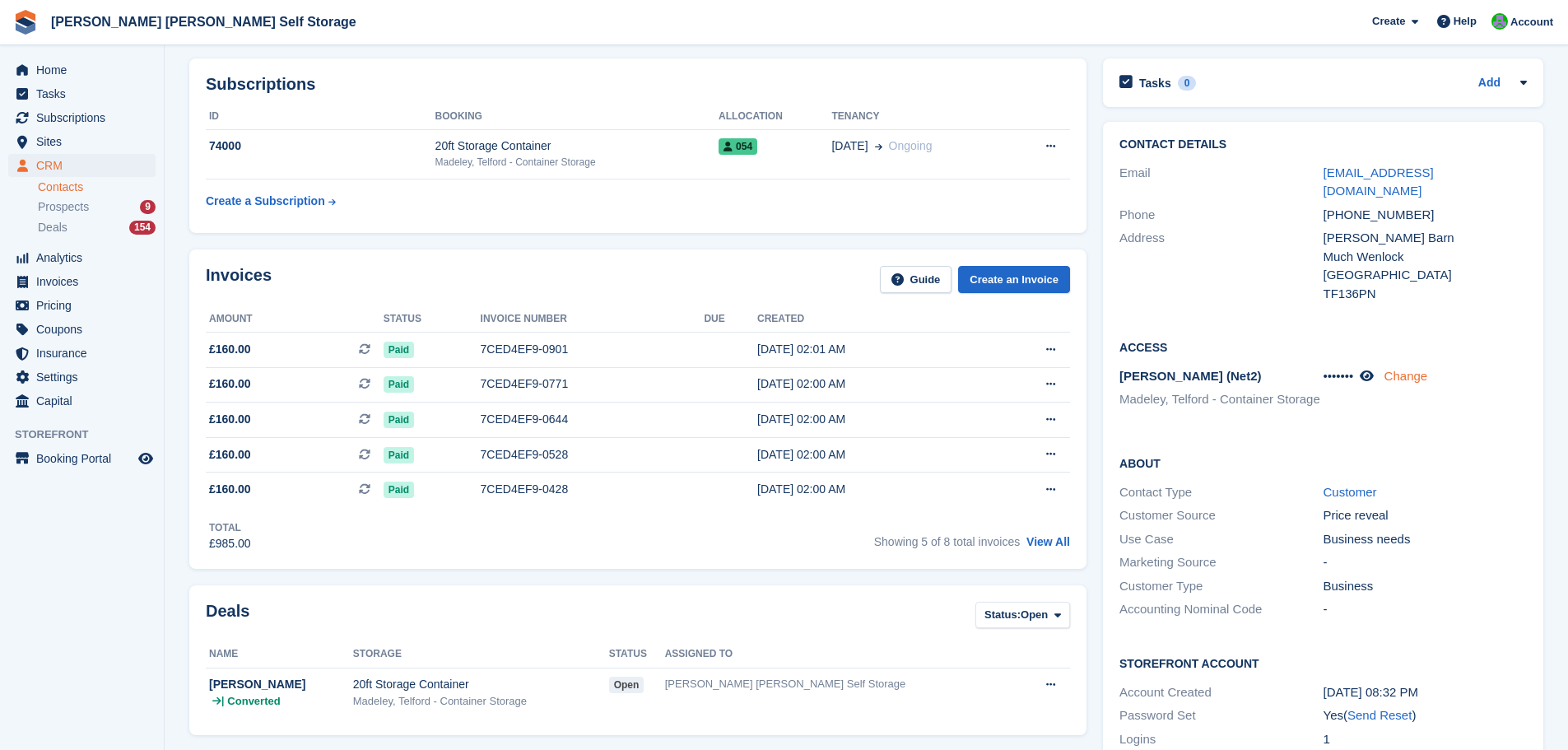
click at [1420, 369] on link "Change" at bounding box center [1406, 376] width 44 height 14
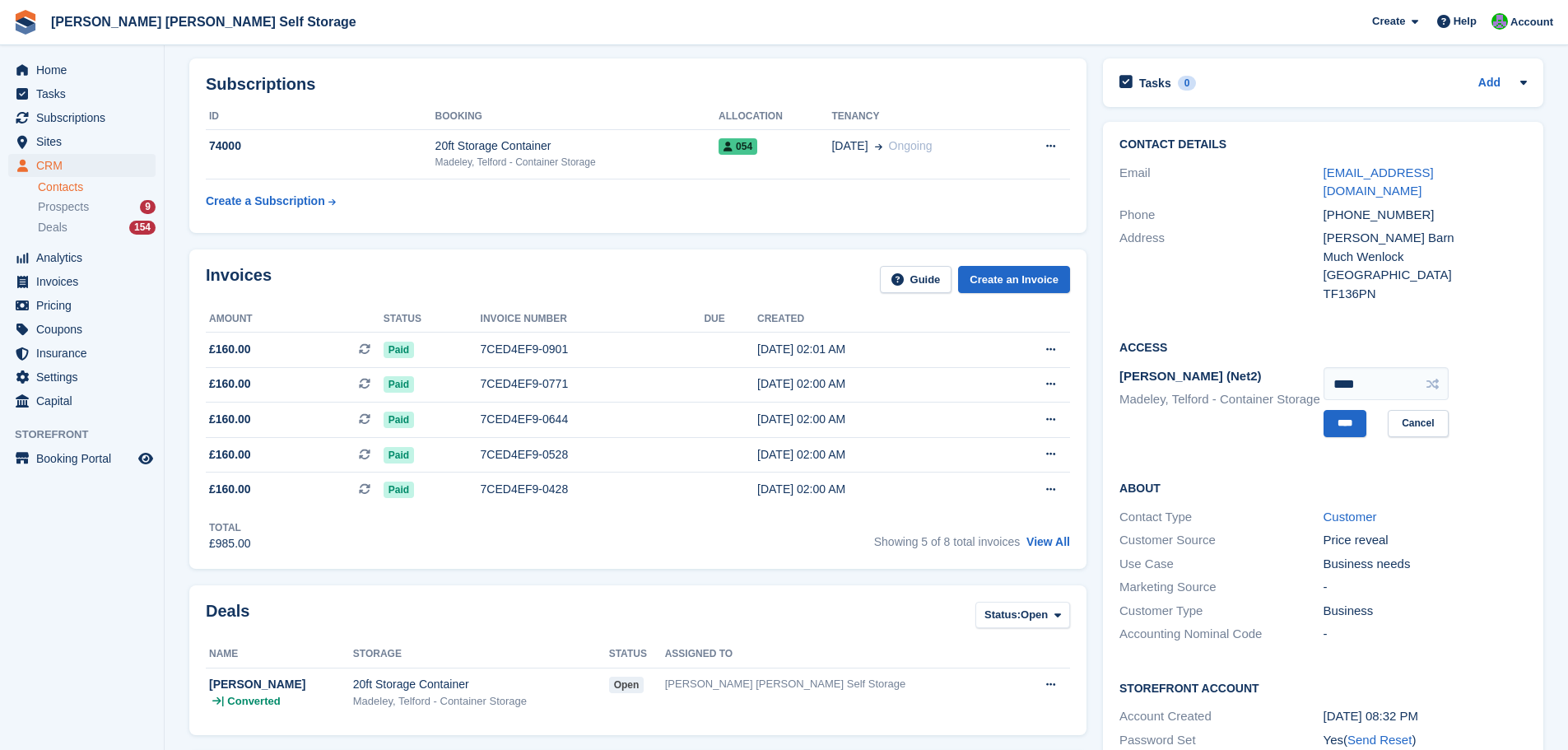
click at [1435, 420] on div "[PERSON_NAME] (Net2) [GEOGRAPHIC_DATA], [GEOGRAPHIC_DATA] - Container Storage *…" at bounding box center [1323, 402] width 407 height 75
click at [1435, 415] on link "Cancel" at bounding box center [1418, 423] width 60 height 27
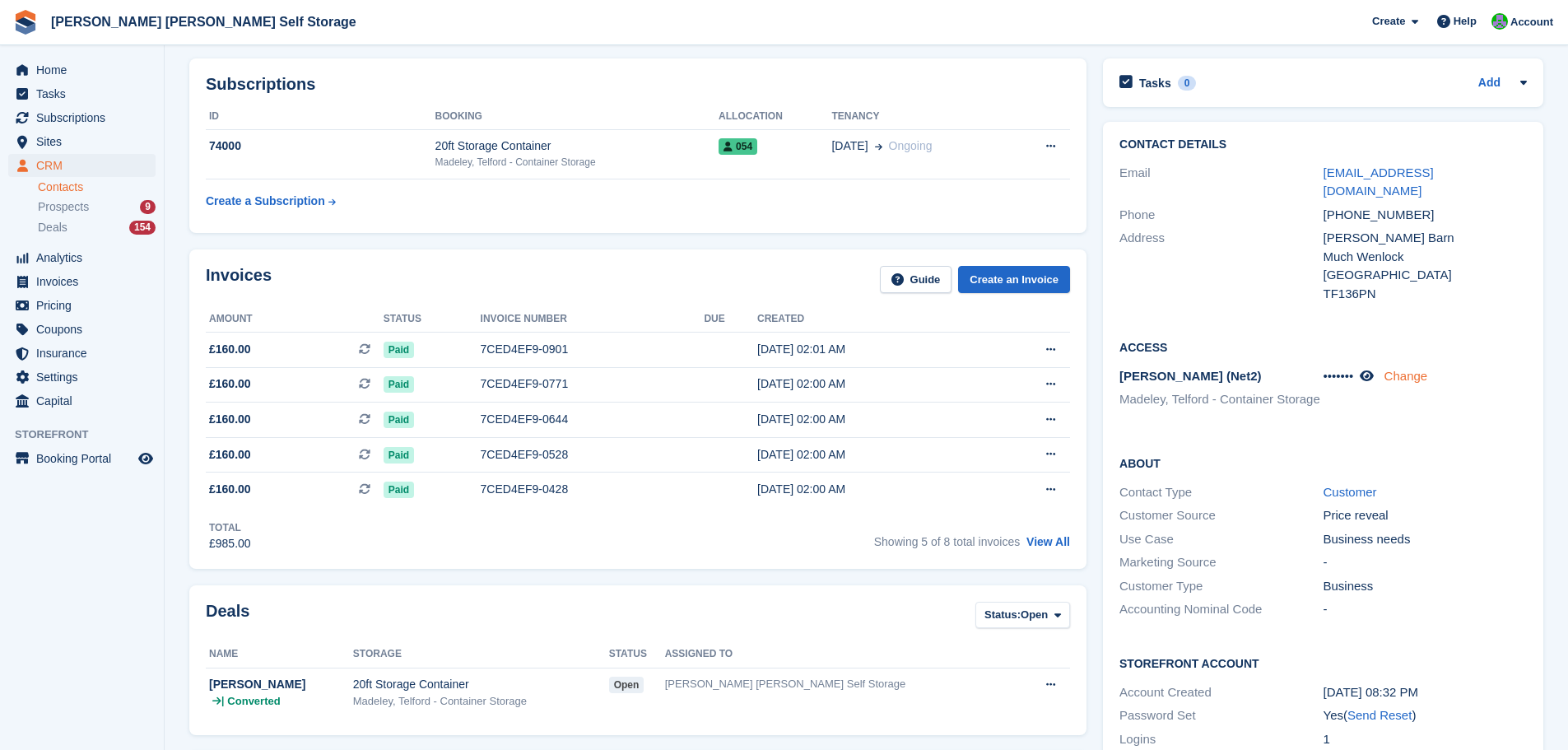
click at [1418, 369] on link "Change" at bounding box center [1406, 376] width 44 height 14
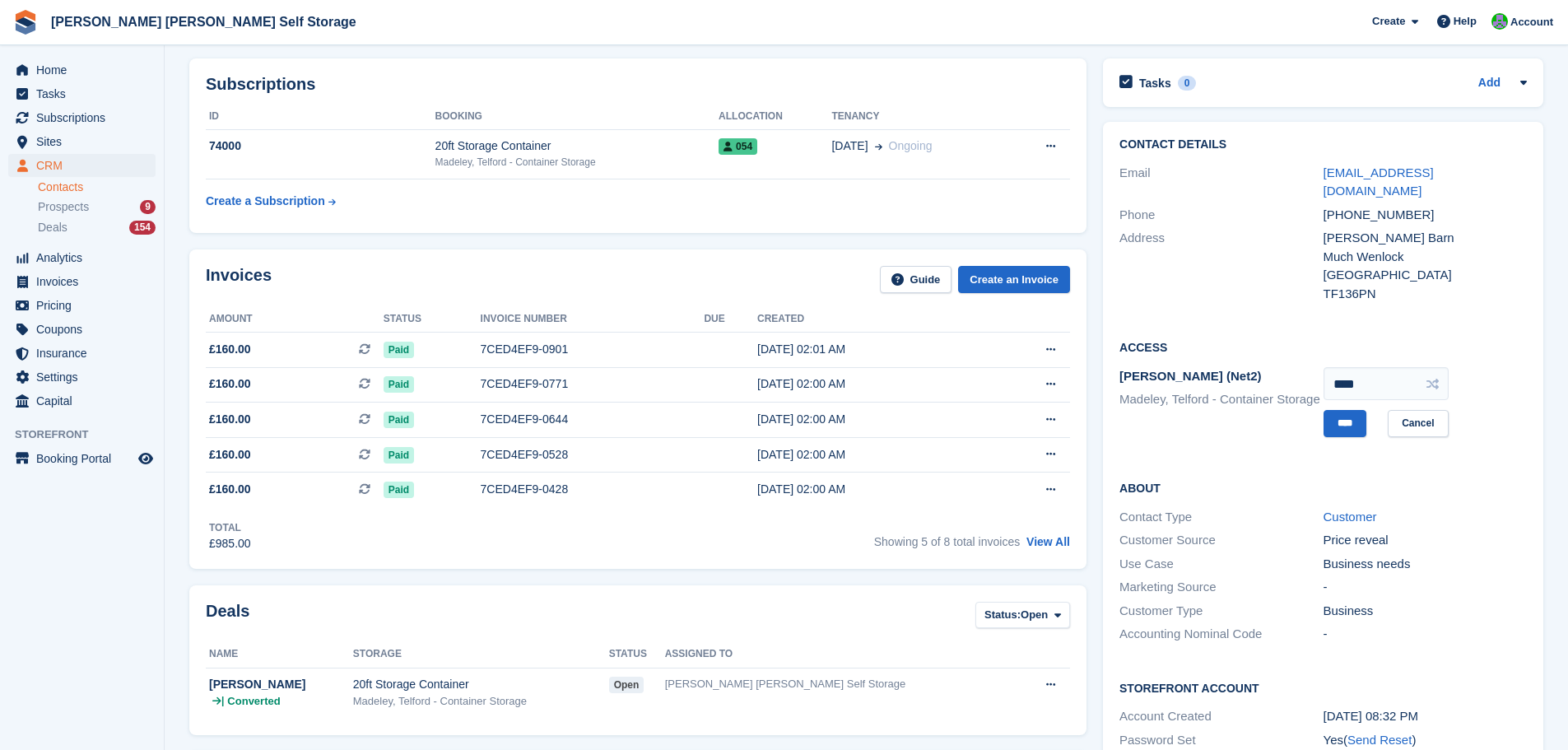
click at [1417, 479] on h2 "About" at bounding box center [1323, 487] width 407 height 17
click at [1418, 410] on link "Cancel" at bounding box center [1418, 423] width 60 height 27
